Goal: Task Accomplishment & Management: Manage account settings

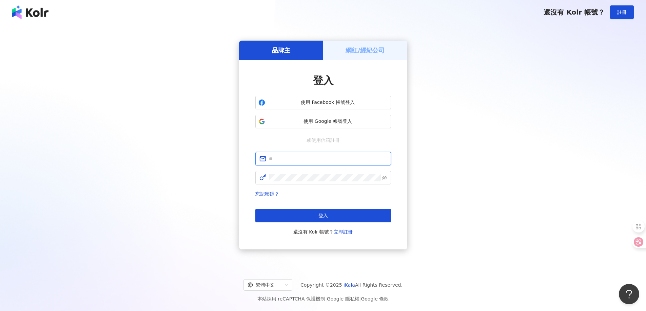
click at [298, 156] on input "text" at bounding box center [328, 158] width 118 height 7
type input "**********"
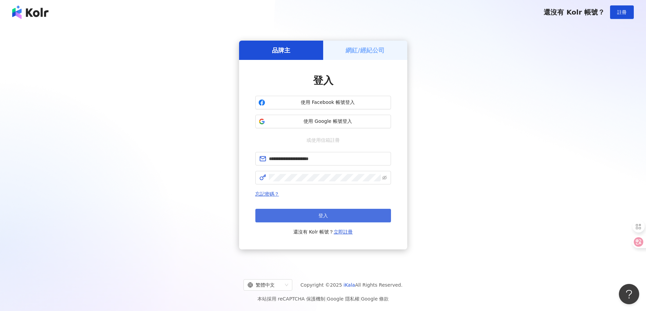
click at [307, 213] on button "登入" at bounding box center [323, 216] width 136 height 14
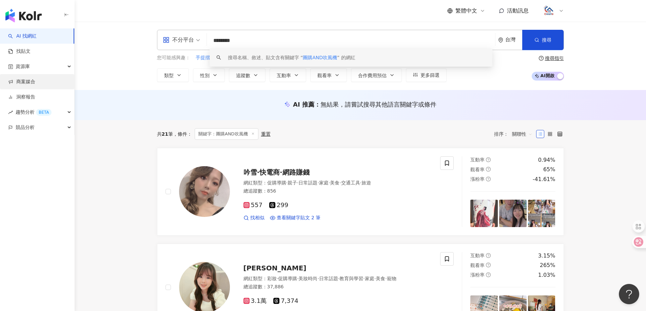
click at [29, 80] on link "商案媒合" at bounding box center [21, 82] width 27 height 7
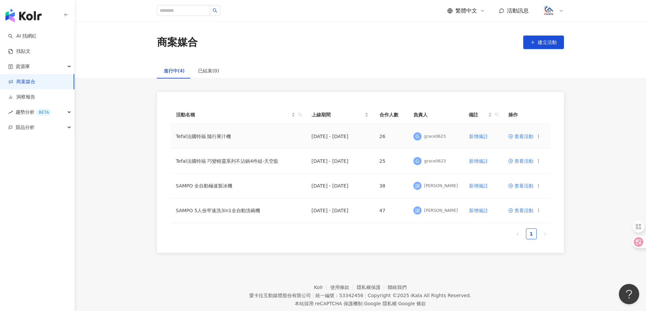
click at [537, 135] on icon at bounding box center [538, 136] width 5 height 5
click at [529, 137] on span "查看活動" at bounding box center [520, 136] width 25 height 5
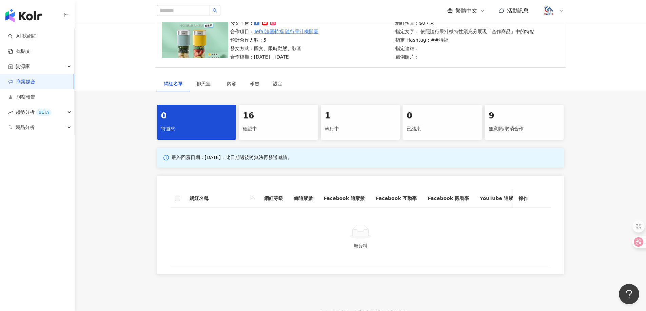
scroll to position [102, 0]
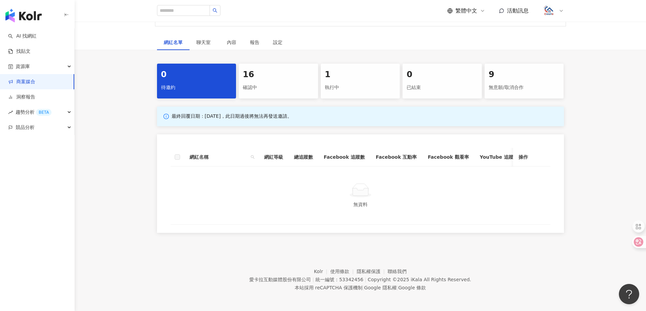
click at [277, 82] on div "確認中" at bounding box center [278, 88] width 71 height 12
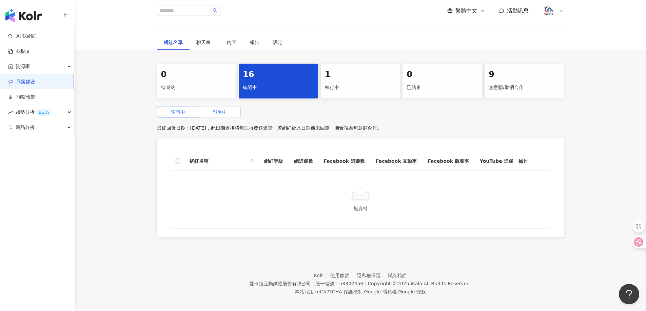
click at [218, 116] on label "報名中" at bounding box center [220, 112] width 42 height 11
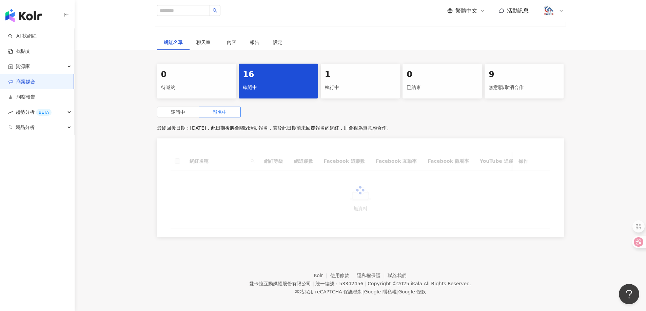
click at [338, 84] on div "執行中" at bounding box center [360, 88] width 71 height 12
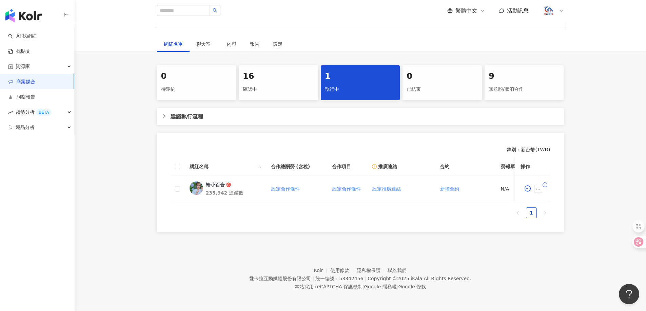
click at [277, 77] on div "16" at bounding box center [278, 77] width 71 height 12
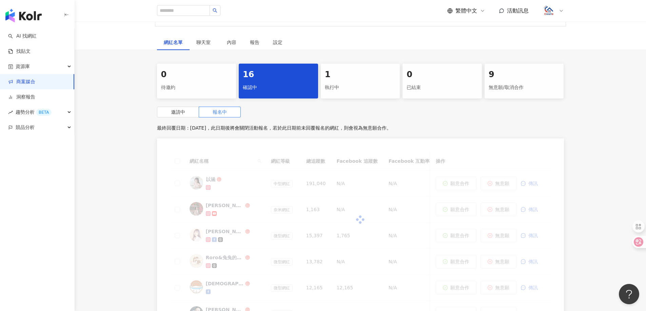
click at [352, 79] on div "1" at bounding box center [360, 75] width 71 height 12
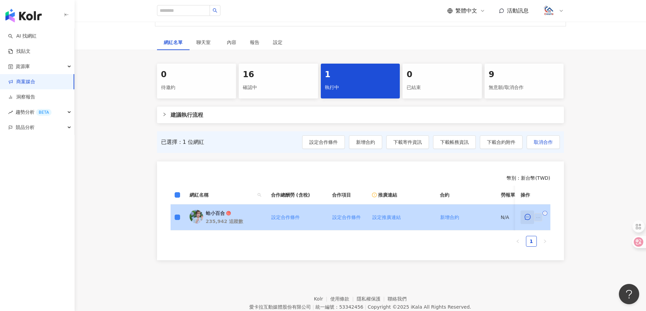
click at [528, 217] on icon "message" at bounding box center [527, 217] width 6 height 6
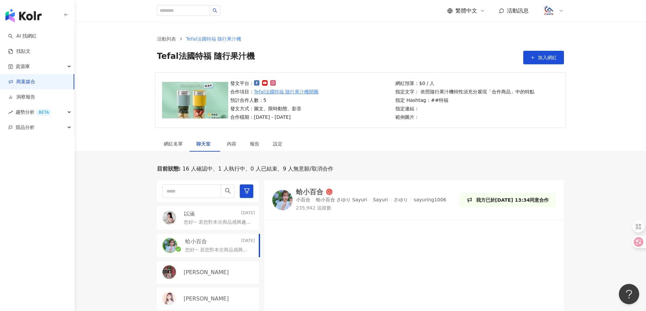
click at [314, 190] on div "蛤小百合" at bounding box center [309, 192] width 27 height 7
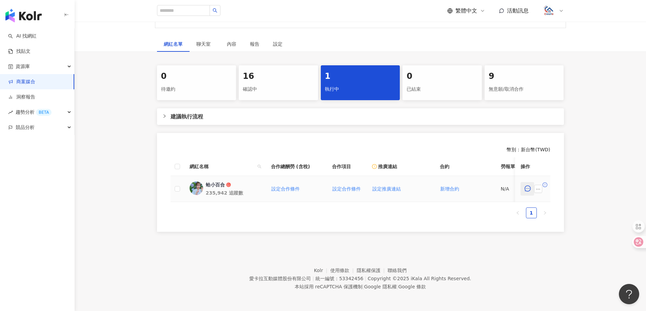
click at [528, 187] on icon "message" at bounding box center [527, 189] width 6 height 6
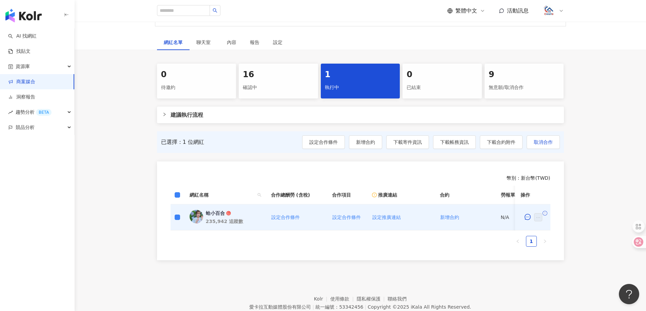
click at [560, 144] on div "已選擇：1 位網紅 設定合作條件 新增合約 下載寄件資訊 下載帳務資訊 下載合約附件 取消合作" at bounding box center [360, 143] width 407 height 22
click at [545, 145] on span "取消合作" at bounding box center [542, 142] width 19 height 5
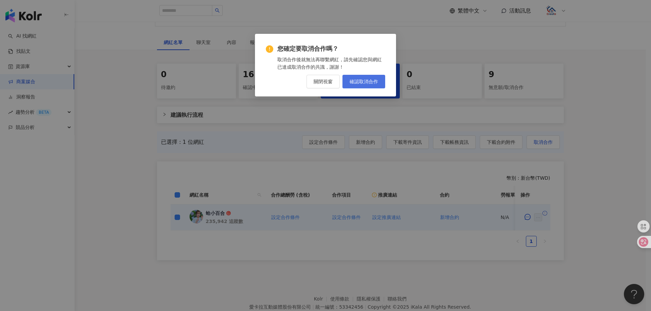
click at [362, 82] on span "確認取消合作" at bounding box center [363, 81] width 28 height 5
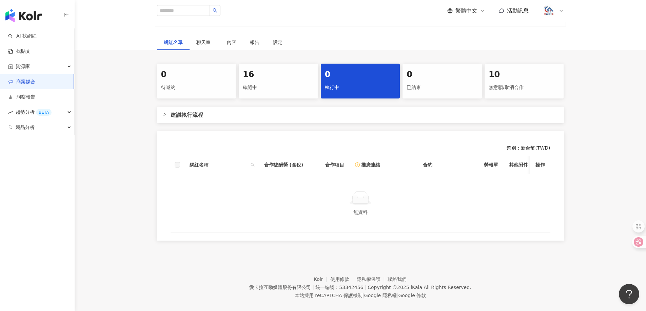
click at [277, 83] on div "確認中" at bounding box center [278, 88] width 71 height 12
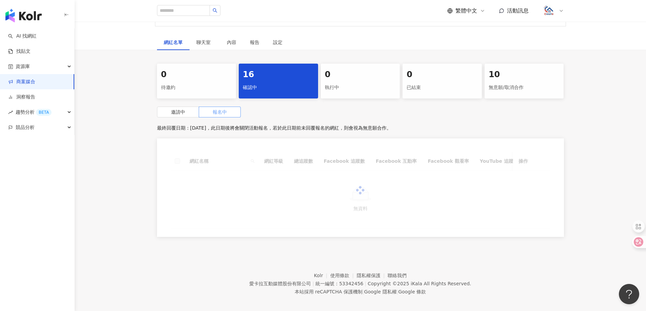
click at [226, 115] on span "報名中" at bounding box center [220, 111] width 14 height 5
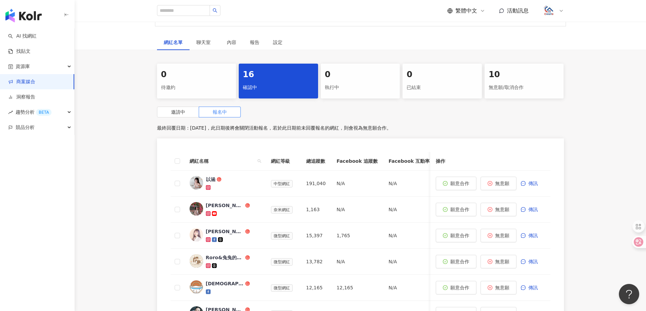
click at [531, 83] on div "無意願/取消合作" at bounding box center [523, 88] width 71 height 12
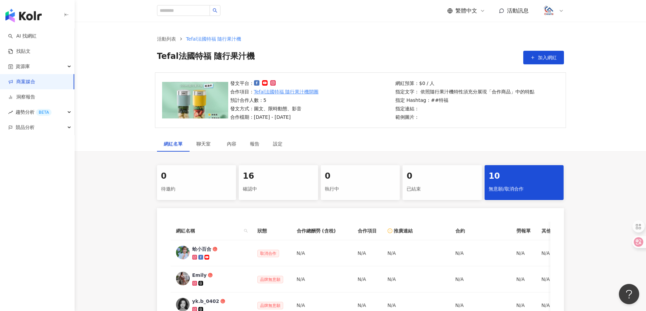
click at [288, 172] on div "16" at bounding box center [278, 177] width 71 height 12
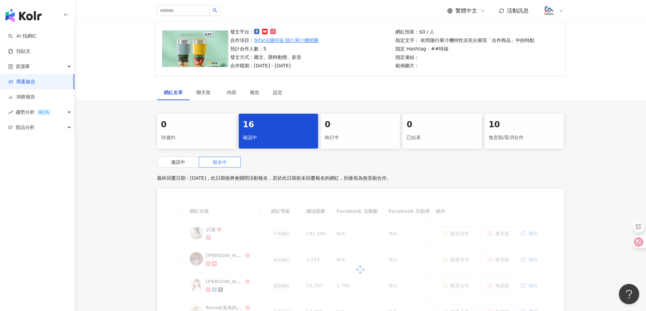
scroll to position [102, 0]
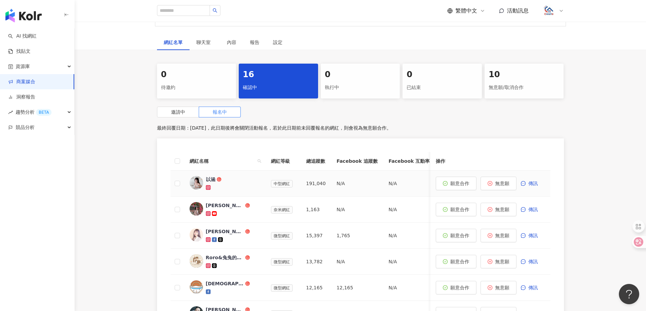
click at [210, 180] on div "以涵" at bounding box center [210, 179] width 9 height 7
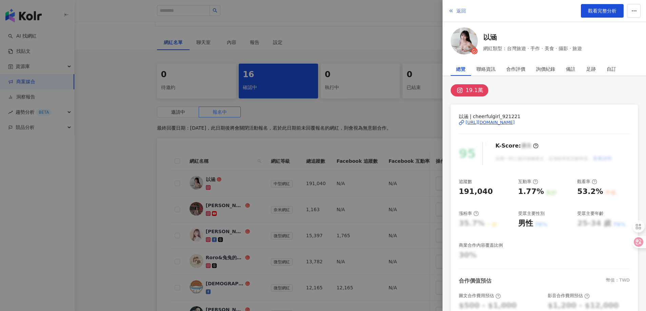
click at [457, 9] on span "返回" at bounding box center [460, 10] width 9 height 5
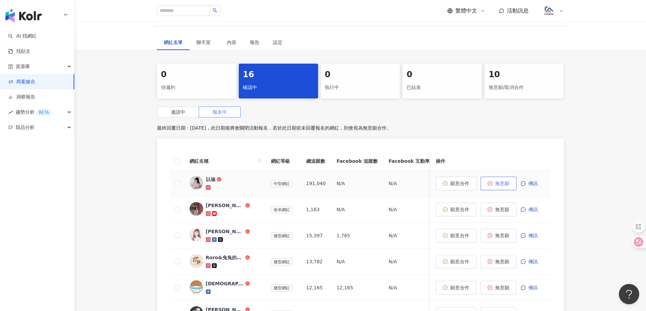
click at [498, 183] on span "無意願" at bounding box center [502, 183] width 14 height 5
click at [507, 183] on span "無意願" at bounding box center [502, 183] width 14 height 5
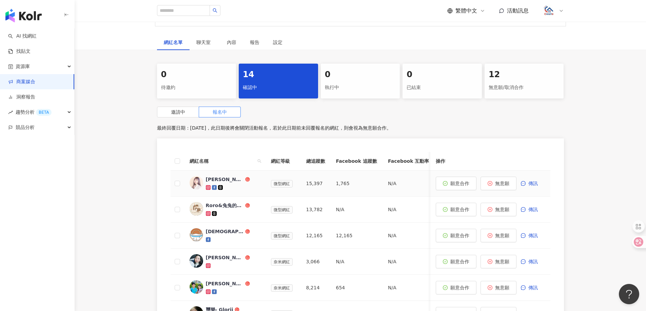
click at [214, 180] on div "[PERSON_NAME]" at bounding box center [225, 179] width 38 height 7
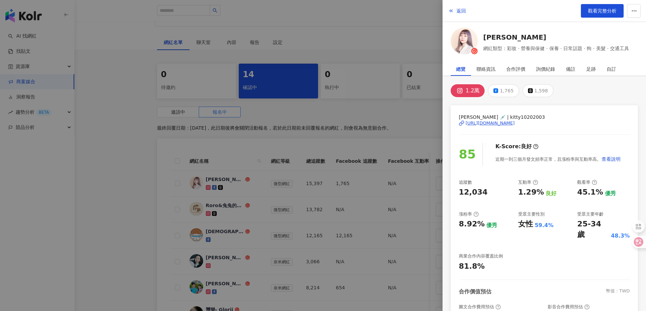
click at [491, 121] on div "[URL][DOMAIN_NAME]" at bounding box center [489, 123] width 49 height 6
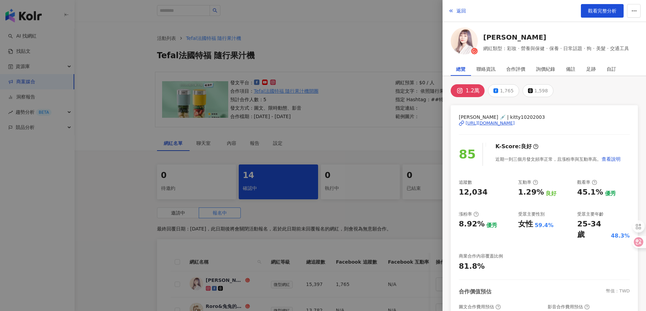
scroll to position [0, 0]
drag, startPoint x: 260, startPoint y: 54, endPoint x: 190, endPoint y: 54, distance: 69.5
click at [190, 54] on div at bounding box center [323, 155] width 646 height 311
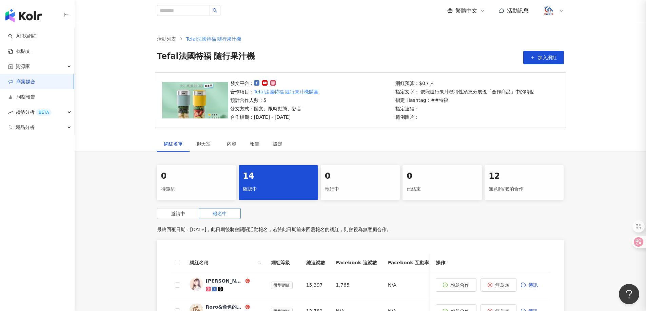
click at [197, 53] on div at bounding box center [323, 155] width 646 height 311
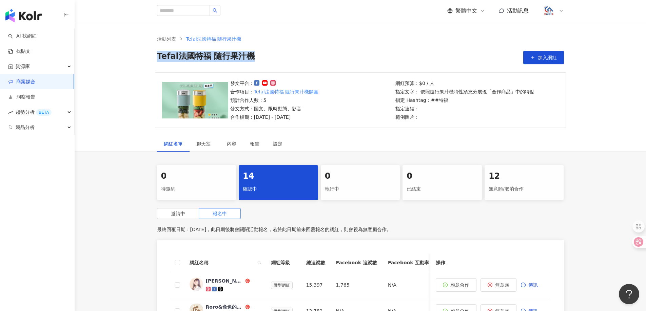
drag, startPoint x: 228, startPoint y: 56, endPoint x: 158, endPoint y: 55, distance: 69.8
click at [158, 55] on div "Tefal法國特福 隨行果汁機 加入網紅" at bounding box center [360, 58] width 407 height 14
copy span "Tefal法國特福 隨行果汁機"
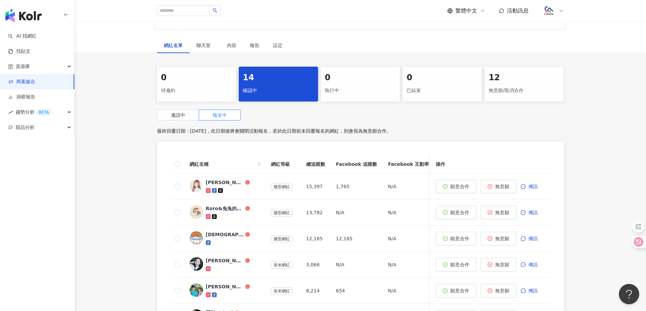
scroll to position [102, 0]
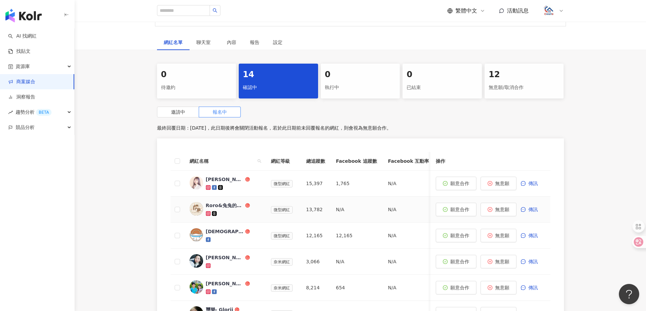
click at [219, 207] on div "Roro&兔兔的跑跳人生" at bounding box center [225, 205] width 38 height 7
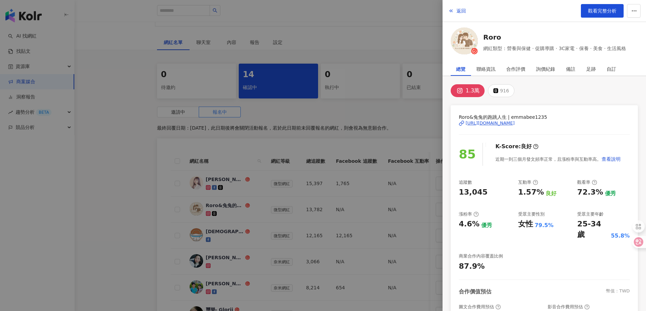
click at [489, 123] on div "[URL][DOMAIN_NAME]" at bounding box center [489, 123] width 49 height 6
click at [464, 9] on span "返回" at bounding box center [460, 10] width 9 height 5
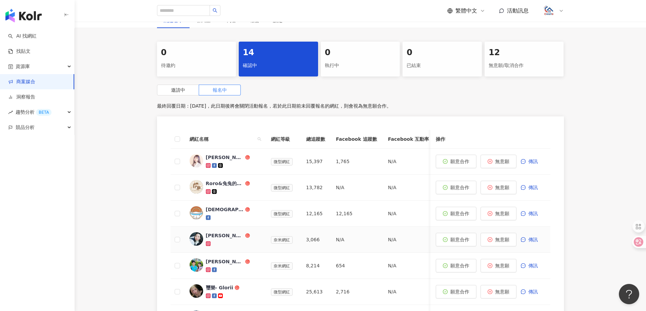
scroll to position [136, 0]
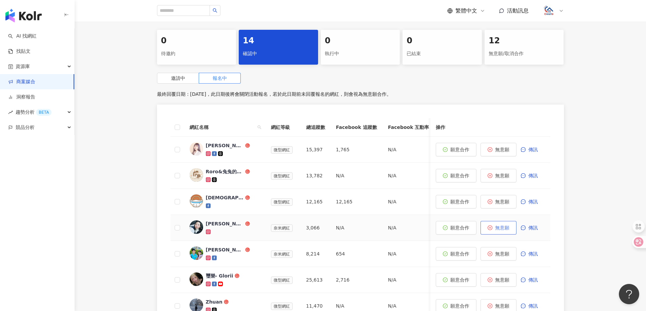
click at [504, 230] on span "無意願" at bounding box center [502, 227] width 14 height 5
click at [506, 230] on span "無意願" at bounding box center [502, 227] width 14 height 5
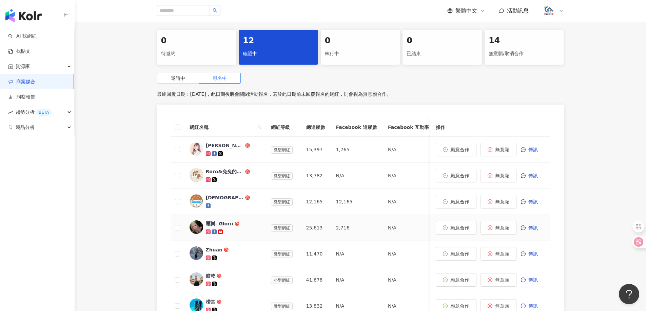
click at [211, 223] on div "璽樂- Glorii" at bounding box center [219, 224] width 27 height 7
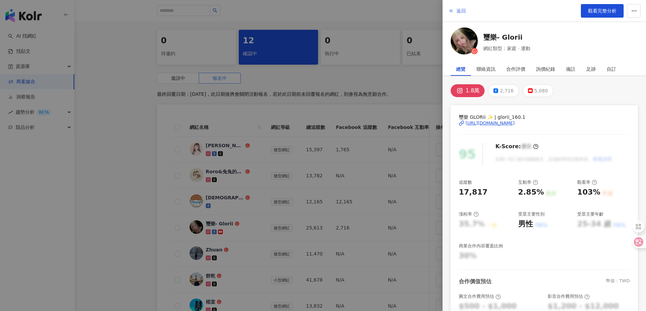
click at [458, 11] on span "返回" at bounding box center [460, 10] width 9 height 5
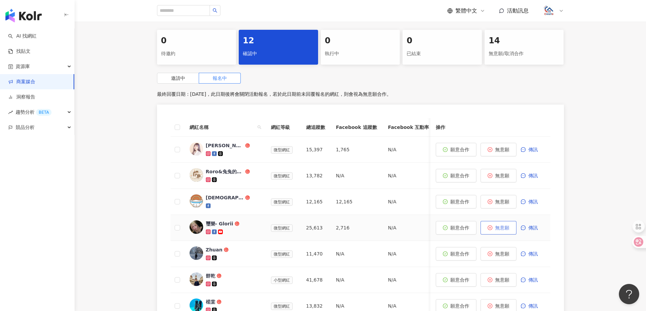
click at [504, 227] on span "無意願" at bounding box center [502, 227] width 14 height 5
click at [214, 222] on div "Zhuan" at bounding box center [214, 224] width 17 height 7
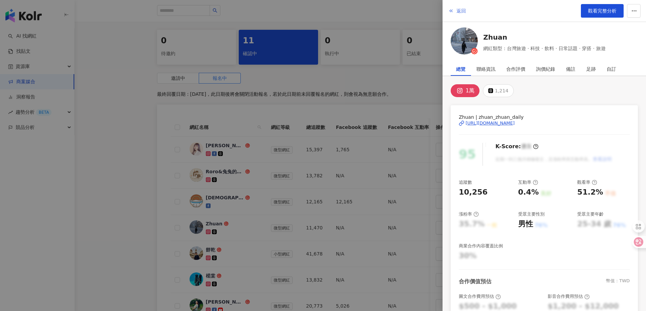
click at [463, 10] on span "返回" at bounding box center [460, 10] width 9 height 5
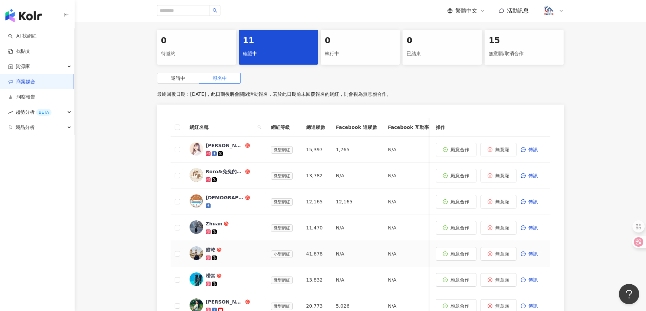
click at [213, 249] on div "餅乾" at bounding box center [210, 250] width 9 height 7
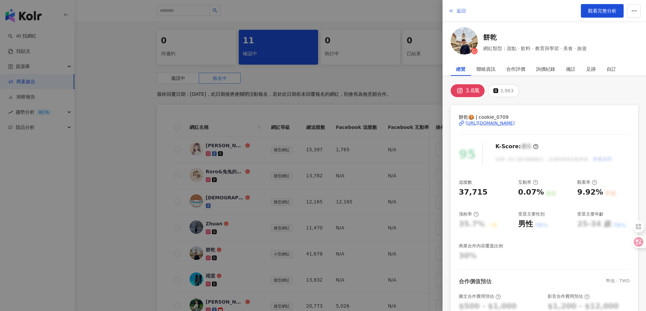
click at [461, 12] on span "返回" at bounding box center [460, 10] width 9 height 5
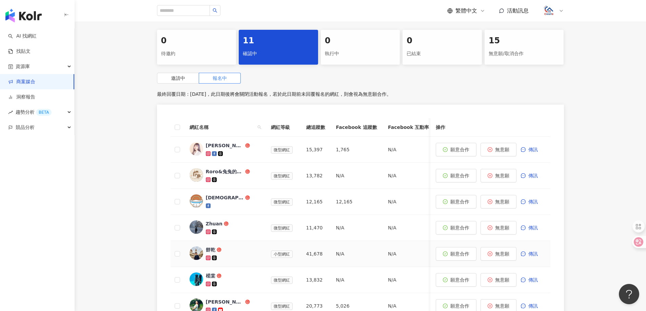
click at [210, 249] on div "餅乾" at bounding box center [210, 250] width 9 height 7
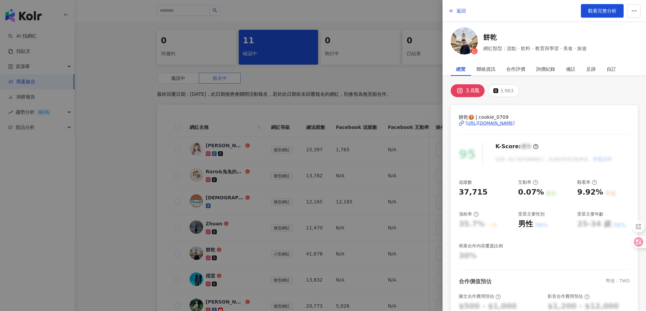
click at [487, 125] on div "[URL][DOMAIN_NAME]" at bounding box center [489, 123] width 49 height 6
click at [462, 12] on span "返回" at bounding box center [460, 10] width 9 height 5
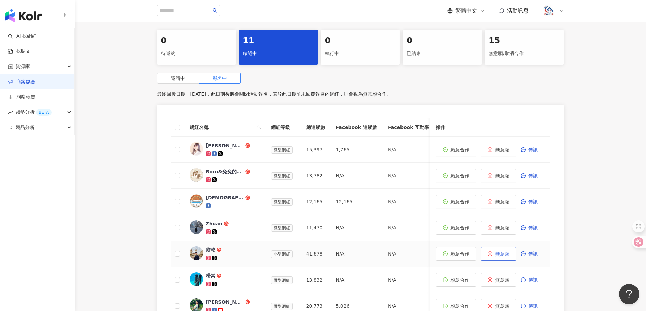
click at [500, 253] on span "無意願" at bounding box center [502, 253] width 14 height 5
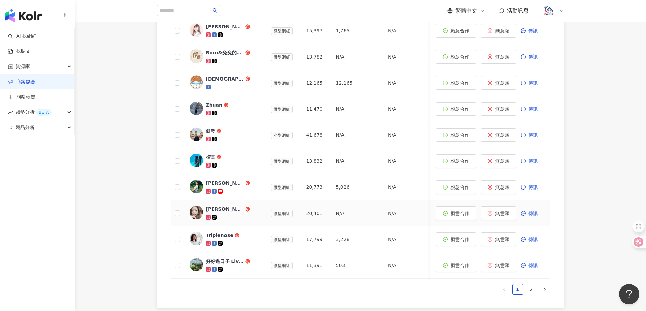
scroll to position [271, 0]
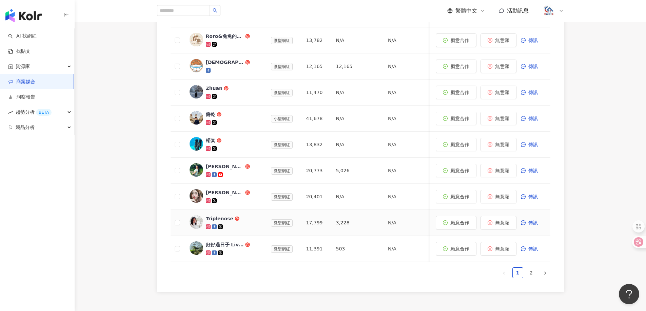
click at [217, 218] on div "Triplenose" at bounding box center [219, 219] width 27 height 7
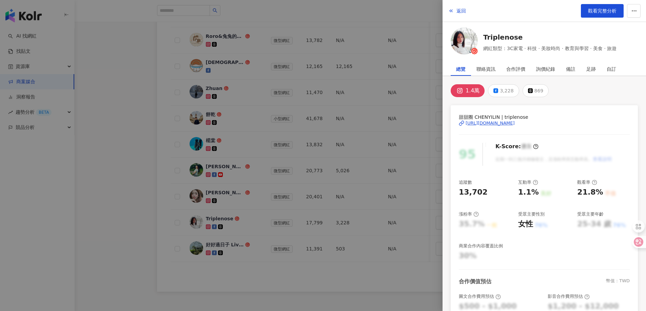
click at [515, 122] on div "[URL][DOMAIN_NAME]" at bounding box center [489, 123] width 49 height 6
click at [458, 8] on span "返回" at bounding box center [460, 10] width 9 height 5
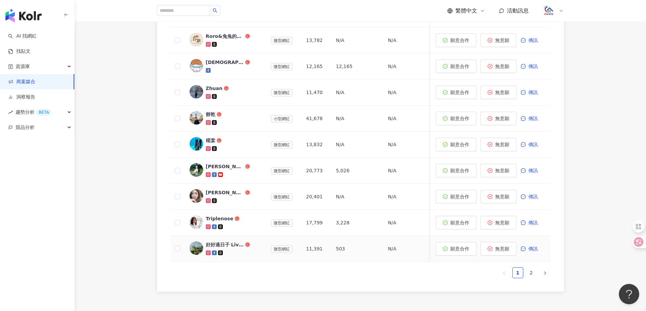
click at [230, 245] on div "好好過日子 Live My Life" at bounding box center [225, 245] width 38 height 7
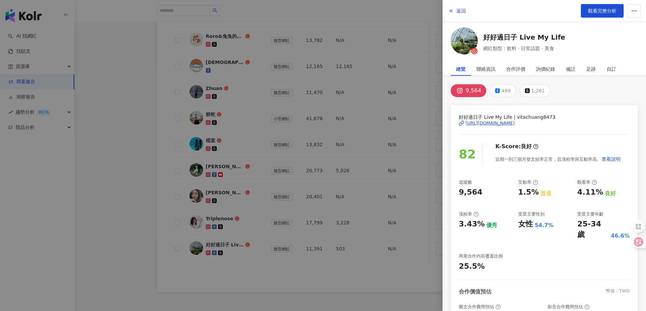
click at [515, 122] on div "[URL][DOMAIN_NAME]" at bounding box center [489, 123] width 49 height 6
click at [467, 11] on div "返回 觀看完整分析" at bounding box center [543, 11] width 203 height 22
click at [461, 10] on span "返回" at bounding box center [460, 10] width 9 height 5
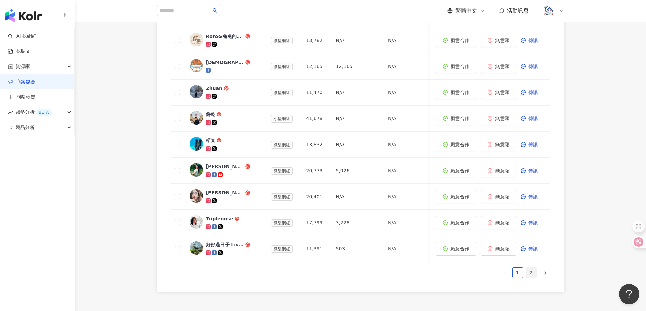
click at [529, 278] on link "2" at bounding box center [531, 273] width 10 height 10
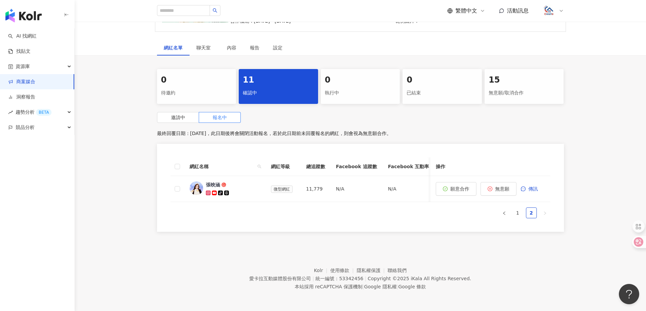
scroll to position [101, 0]
click at [206, 182] on div "張映涵" at bounding box center [213, 185] width 14 height 7
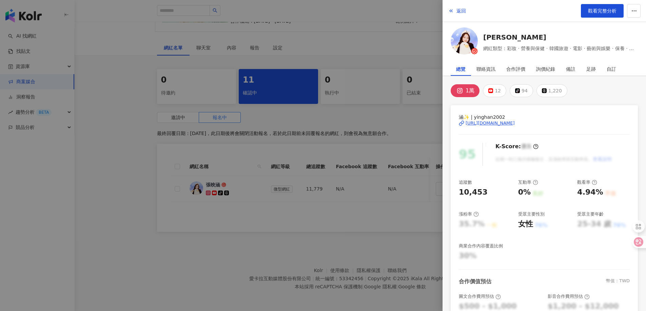
click at [515, 122] on div "[URL][DOMAIN_NAME]" at bounding box center [489, 123] width 49 height 6
click at [462, 13] on span "返回" at bounding box center [460, 10] width 9 height 5
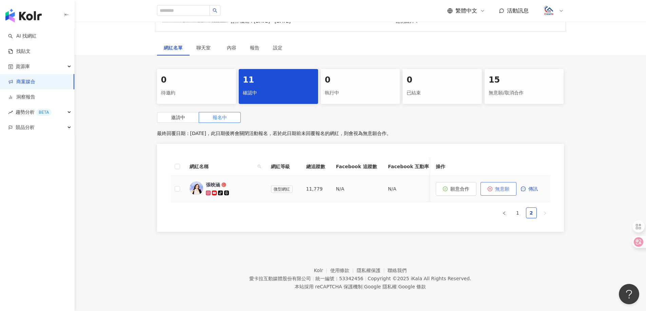
click at [500, 186] on span "無意願" at bounding box center [502, 188] width 14 height 5
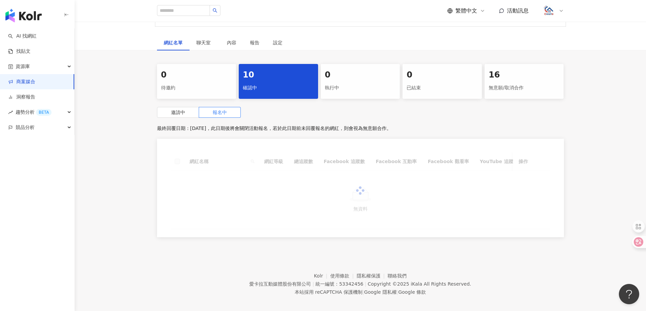
click at [21, 81] on link "商案媒合" at bounding box center [21, 82] width 27 height 7
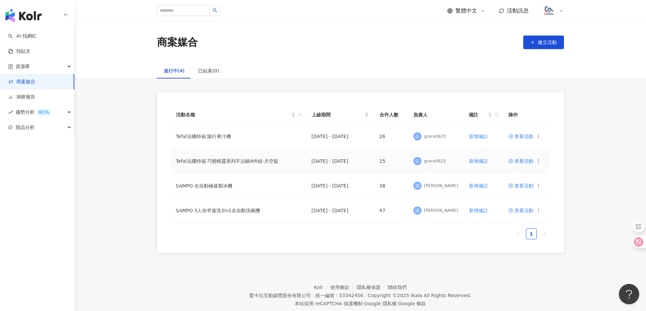
click at [522, 162] on span "查看活動" at bounding box center [520, 161] width 25 height 5
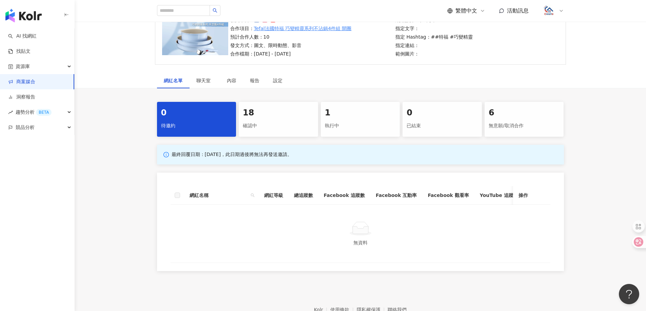
scroll to position [68, 0]
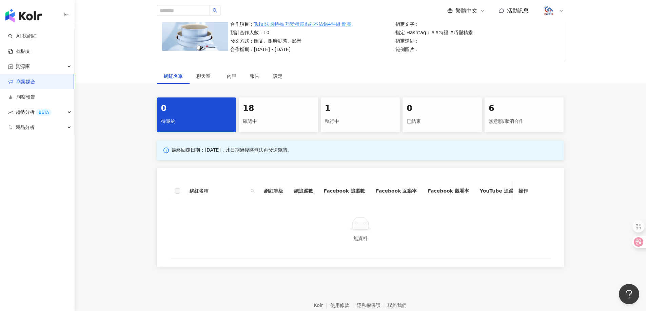
click at [264, 117] on div "確認中" at bounding box center [278, 122] width 71 height 12
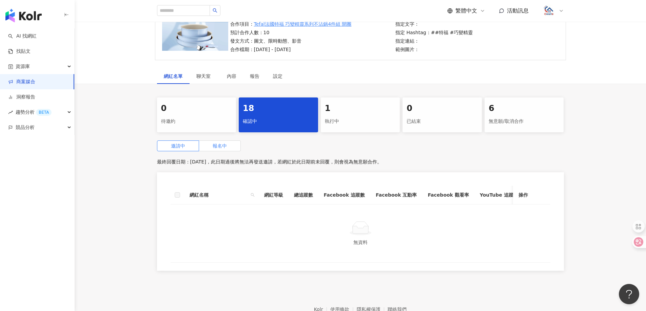
click at [215, 142] on label "報名中" at bounding box center [220, 146] width 42 height 11
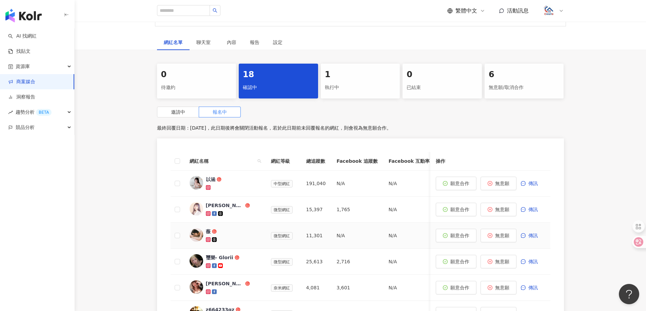
scroll to position [136, 0]
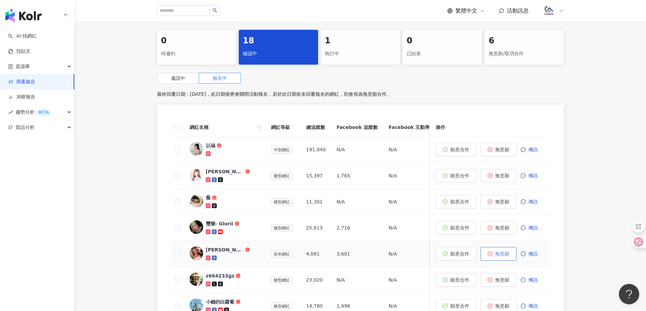
click at [499, 256] on span "無意願" at bounding box center [502, 253] width 14 height 5
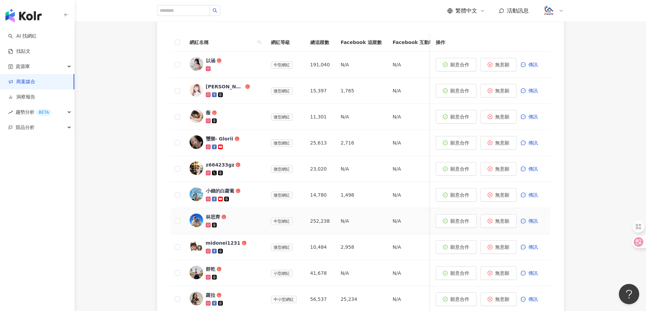
scroll to position [237, 0]
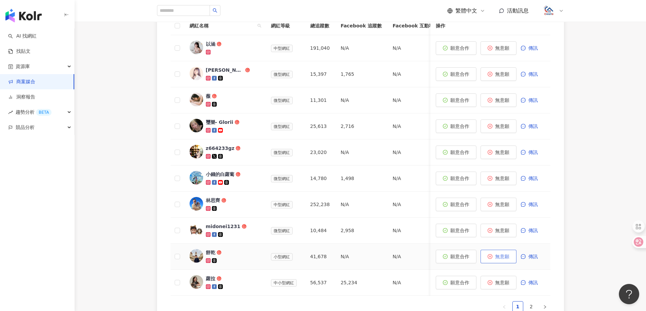
click at [501, 258] on span "無意願" at bounding box center [502, 256] width 14 height 5
click at [530, 259] on span "傳訊" at bounding box center [532, 256] width 9 height 5
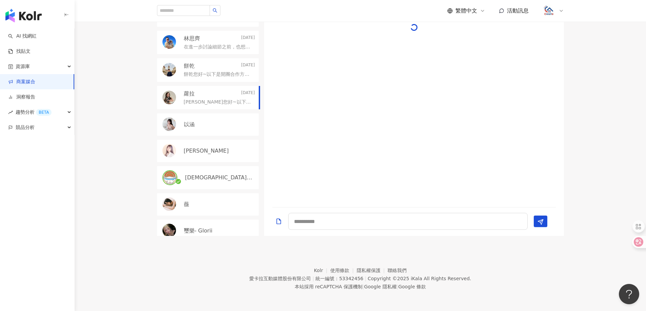
scroll to position [108, 0]
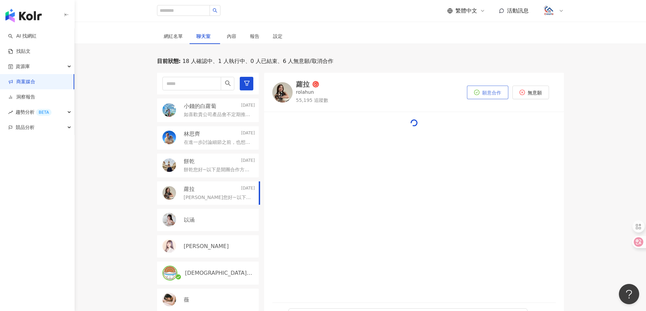
click at [488, 91] on span "願意合作" at bounding box center [491, 92] width 19 height 5
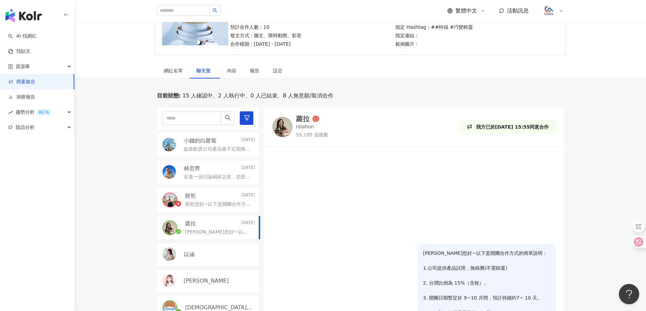
scroll to position [68, 0]
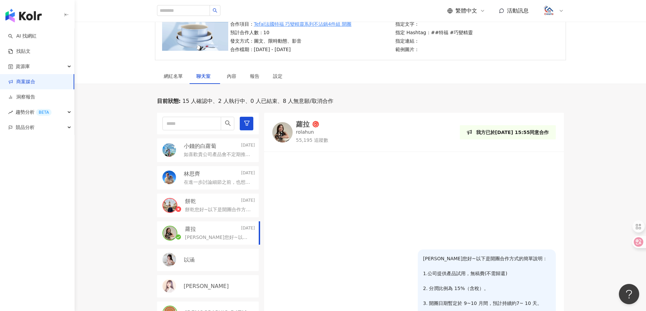
click at [211, 147] on p "小錢的白蘿蔔" at bounding box center [200, 146] width 33 height 7
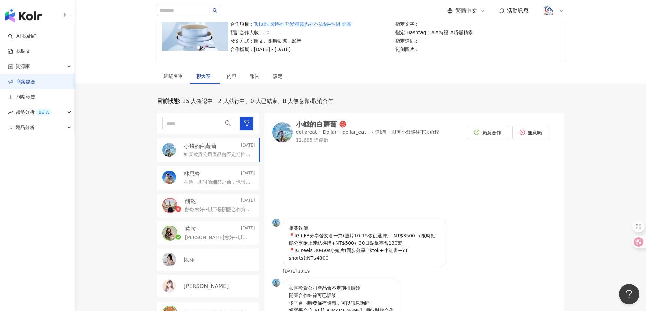
click at [188, 184] on p "在進一步討論細節之前，也想先跟您分享我這邊主要的合作模式，讓您對合作方式有更清晰的了解。 我的合作方式為「稿費＋分潤團購」。合作稿費為新台幣 50,000 元…" at bounding box center [218, 182] width 68 height 7
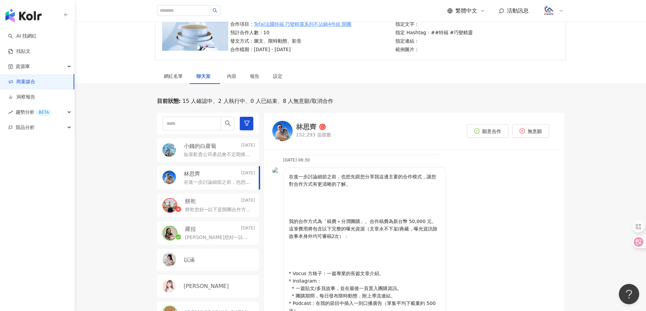
scroll to position [150, 0]
drag, startPoint x: 347, startPoint y: 237, endPoint x: 283, endPoint y: 227, distance: 64.7
click at [283, 227] on div "在進一步討論細節之前，也想先跟您分享我這邊主要的合作模式，讓您對合作方式有更清晰的了解。 我的合作方式為「稿費＋分潤團購」。合作稿費為新台幣 50,000 元…" at bounding box center [364, 247] width 163 height 160
drag, startPoint x: 340, startPoint y: 237, endPoint x: 302, endPoint y: 222, distance: 40.4
click at [340, 237] on p "在進一步討論細節之前，也想先跟您分享我這邊主要的合作模式，讓您對合作方式有更清晰的了解。 我的合作方式為「稿費＋分潤團購」。合作稿費為新台幣 50,000 元…" at bounding box center [364, 247] width 151 height 149
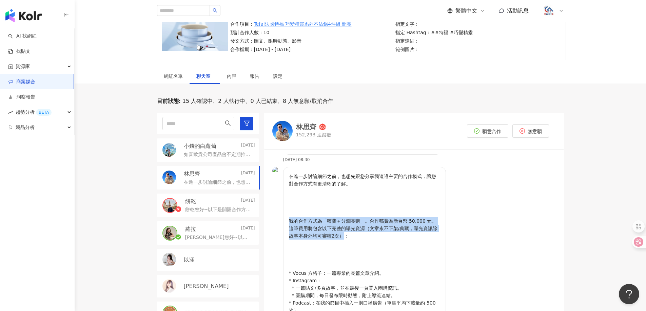
drag, startPoint x: 288, startPoint y: 218, endPoint x: 337, endPoint y: 236, distance: 52.0
click at [336, 237] on div "在進一步討論細節之前，也想先跟您分享我這邊主要的合作模式，讓您對合作方式有更清晰的了解。 我的合作方式為「稿費＋分潤團購」。合作稿費為新台幣 50,000 元…" at bounding box center [364, 247] width 163 height 160
copy p "我的合作方式為「稿費＋分潤團購」。合作稿費為新台幣 50,000 元。這筆費用將包含以下完整的曝光資源（文章永不下架/典藏，曝光資訊除故事本身外均可審稿2次）"
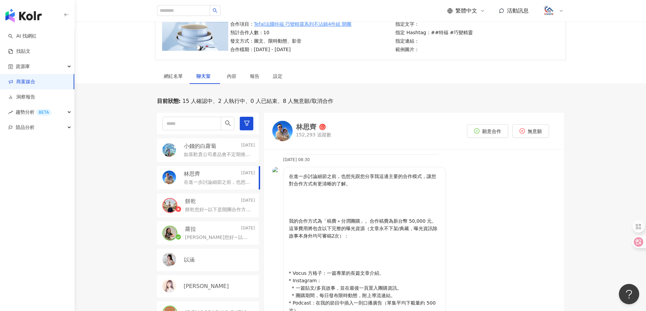
click at [383, 267] on p "在進一步討論細節之前，也想先跟您分享我這邊主要的合作模式，讓您對合作方式有更清晰的了解。 我的合作方式為「稿費＋分潤團購」。合作稿費為新台幣 50,000 元…" at bounding box center [364, 247] width 151 height 149
click at [222, 146] on div "小錢的白蘿蔔 [DATE]" at bounding box center [219, 146] width 71 height 7
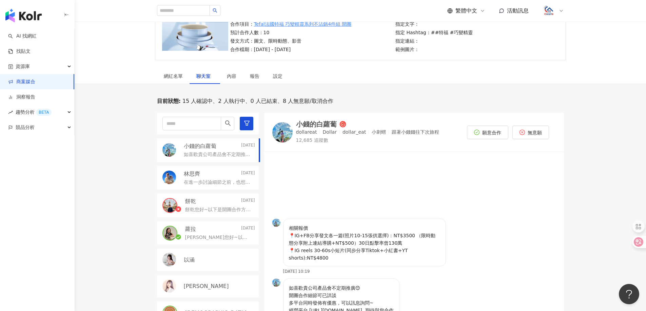
click at [29, 82] on link "商案媒合" at bounding box center [21, 82] width 27 height 7
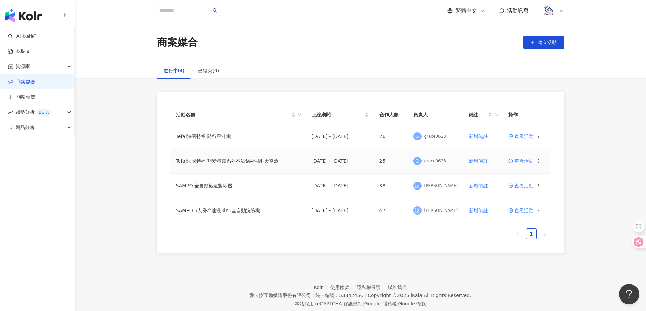
click at [529, 162] on span "查看活動" at bounding box center [520, 161] width 25 height 5
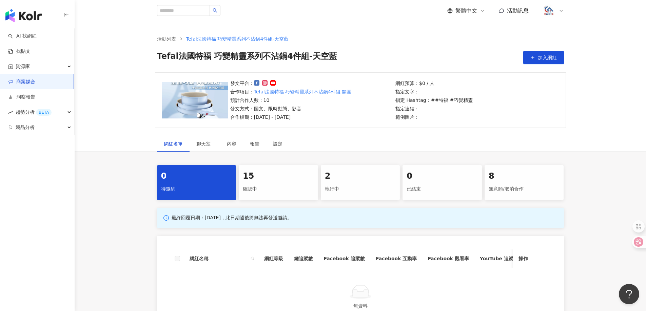
click at [264, 181] on div "15" at bounding box center [278, 177] width 71 height 12
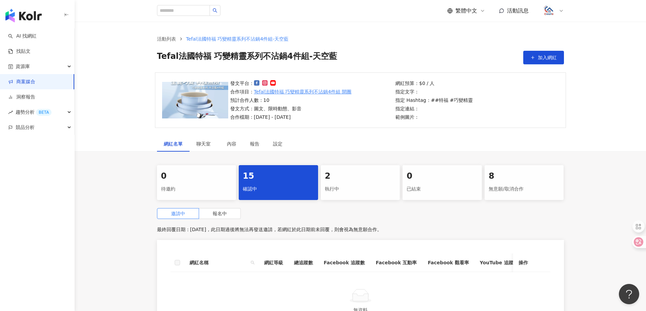
scroll to position [102, 0]
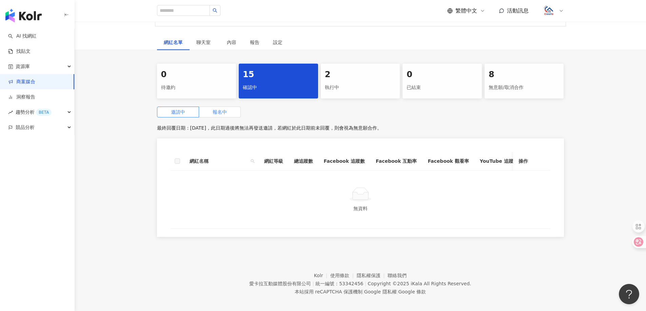
click at [225, 112] on span "報名中" at bounding box center [220, 111] width 14 height 5
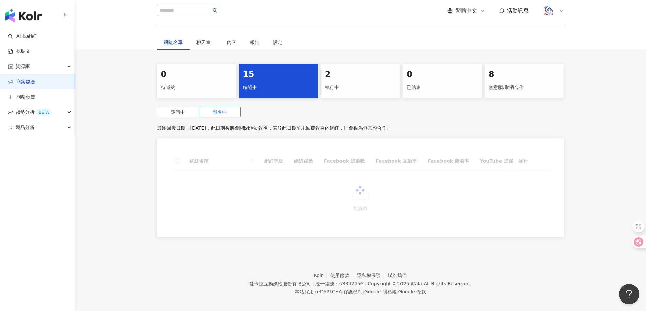
click at [372, 80] on div "2" at bounding box center [360, 75] width 71 height 12
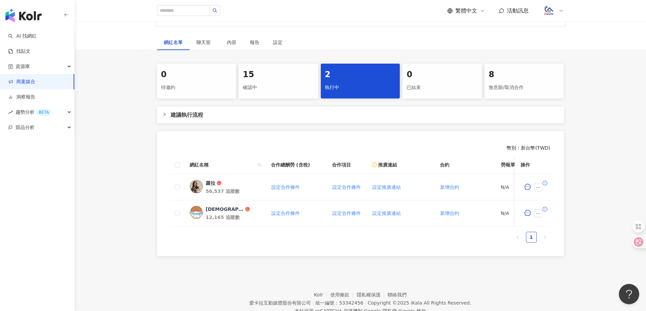
click at [288, 81] on div "15 確認中" at bounding box center [278, 81] width 79 height 35
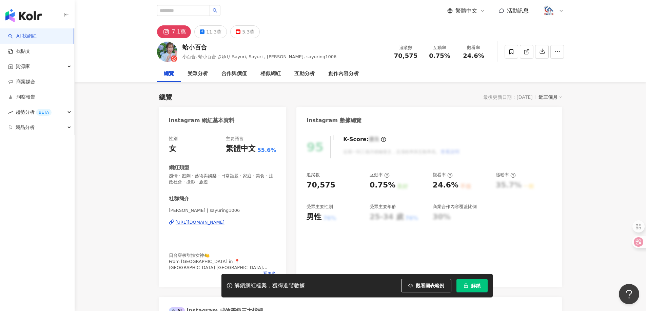
click at [472, 287] on span "解鎖" at bounding box center [475, 285] width 9 height 5
click at [225, 223] on div "https://www.instagram.com/sayuring1006/" at bounding box center [200, 223] width 49 height 6
